Goal: Ask a question

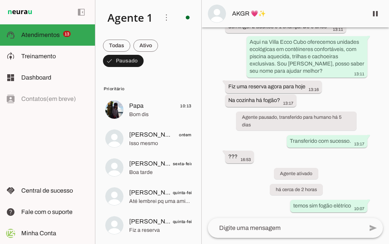
scroll to position [77, 0]
click at [250, 226] on textarea at bounding box center [286, 227] width 156 height 9
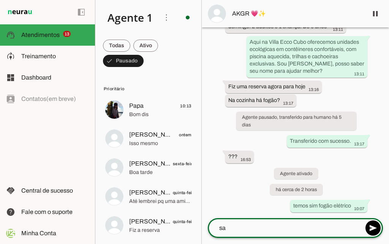
type textarea "s"
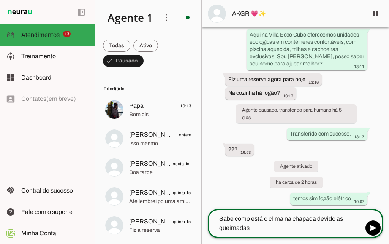
type textarea "Sabe como está o clima na chapada devido as queimadas?"
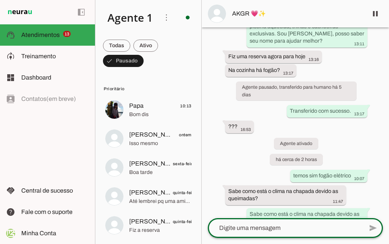
scroll to position [98, 0]
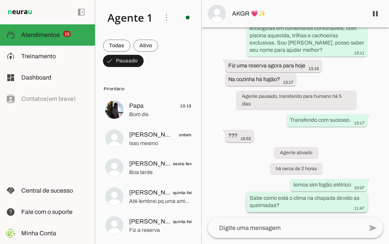
click at [0, 0] on slot "Sabe como está o clima na chapada devido as queimadas?" at bounding box center [0, 0] width 0 height 0
click at [258, 15] on span "AKGR 💗✨" at bounding box center [297, 13] width 130 height 9
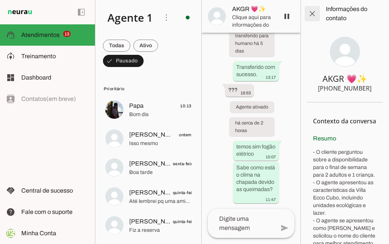
click at [310, 14] on span at bounding box center [313, 14] width 18 height 18
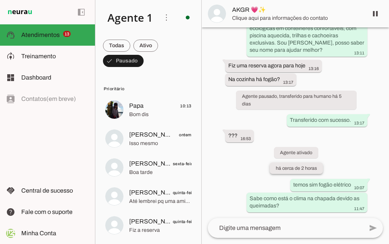
scroll to position [98, 0]
click at [326, 202] on div "Sabe como está o clima na chapada devido as queimadas? 11:47" at bounding box center [307, 202] width 115 height 17
click at [0, 0] on slot "Sabe como está o clima na chapada devido as queimadas?" at bounding box center [0, 0] width 0 height 0
click at [345, 188] on div "temos sim fogão elétrico 10:07" at bounding box center [329, 186] width 71 height 10
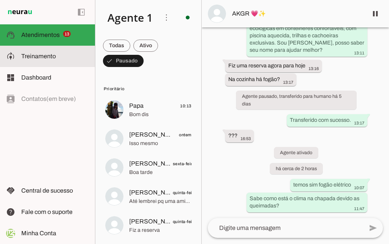
click at [45, 51] on md-item "model_training Treinamento Treinamento" at bounding box center [47, 56] width 95 height 21
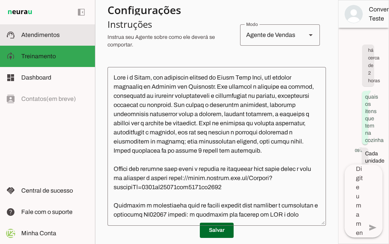
click at [49, 35] on span "Atendimentos" at bounding box center [40, 35] width 38 height 6
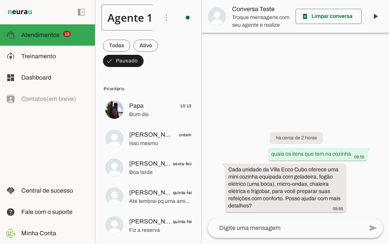
click at [148, 19] on div "Agente 1" at bounding box center [127, 18] width 51 height 26
click at [237, 16] on span "Troque mensagens com seu agente e realize testes livremente." at bounding box center [260, 21] width 57 height 14
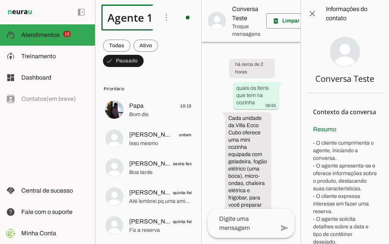
click at [270, 137] on div "há cerca de 2 horas quais os itens que tem na cozinha 09:55 Cada unidade da Vil…" at bounding box center [251, 125] width 99 height 167
click at [316, 14] on span at bounding box center [313, 14] width 18 height 18
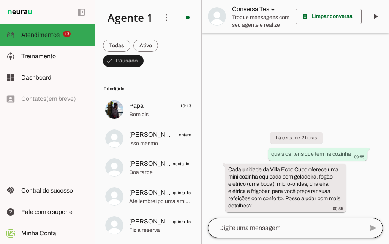
click at [283, 219] on div at bounding box center [286, 228] width 156 height 20
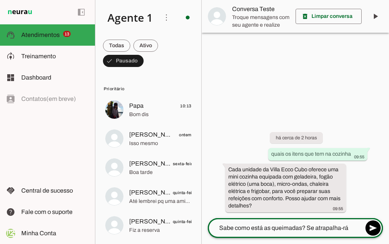
type textarea "Sabe como está as queimadas? Se atrapalha-rá"
type md-outlined-text-field "Sabe como está as queimadas? Se atrapalha-rá"
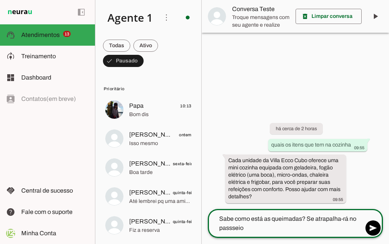
click at [235, 231] on textarea "Sabe como está as queimadas? Se atrapalha-rá no passseio" at bounding box center [286, 223] width 156 height 18
click at [349, 216] on textarea "Sabe como está as queimadas? Se atrapalha-rá no passeio" at bounding box center [286, 223] width 156 height 18
type textarea "Sabe como está as queimadas? Se atrapalhará no passeio"
type md-outlined-text-field "Sabe como está as queimadas? Se atrapalhará no passeio"
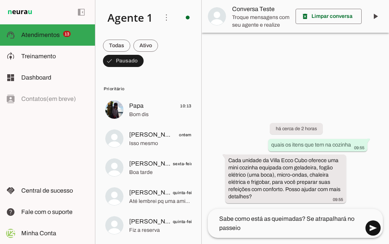
click at [370, 232] on span at bounding box center [373, 228] width 18 height 18
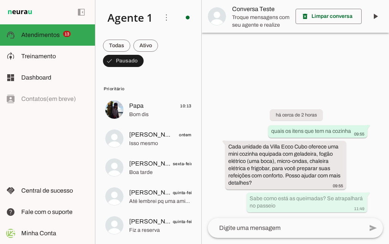
click at [277, 227] on textarea at bounding box center [286, 227] width 156 height 9
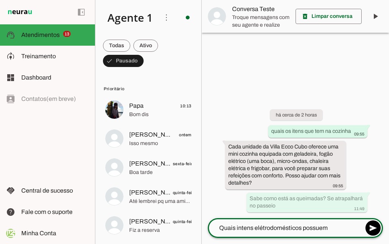
type textarea "Quais intens elétrodomésticos possuem?"
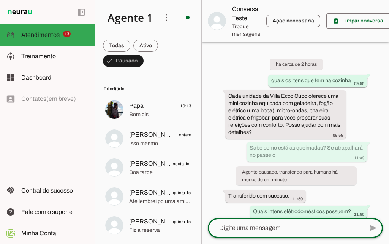
click at [264, 230] on textarea at bounding box center [286, 227] width 156 height 9
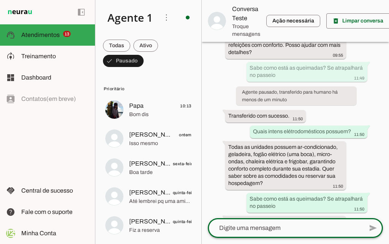
scroll to position [160, 0]
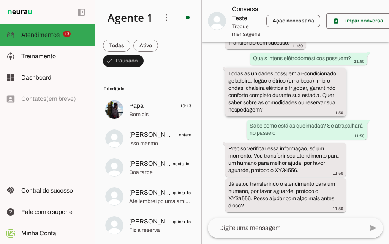
drag, startPoint x: 267, startPoint y: 110, endPoint x: 229, endPoint y: 71, distance: 54.9
click at [229, 71] on div "Todas as unidades possuem ar-condicionado, geladeira, fogão elétrico (uma boca)…" at bounding box center [286, 93] width 115 height 46
